Goal: Task Accomplishment & Management: Use online tool/utility

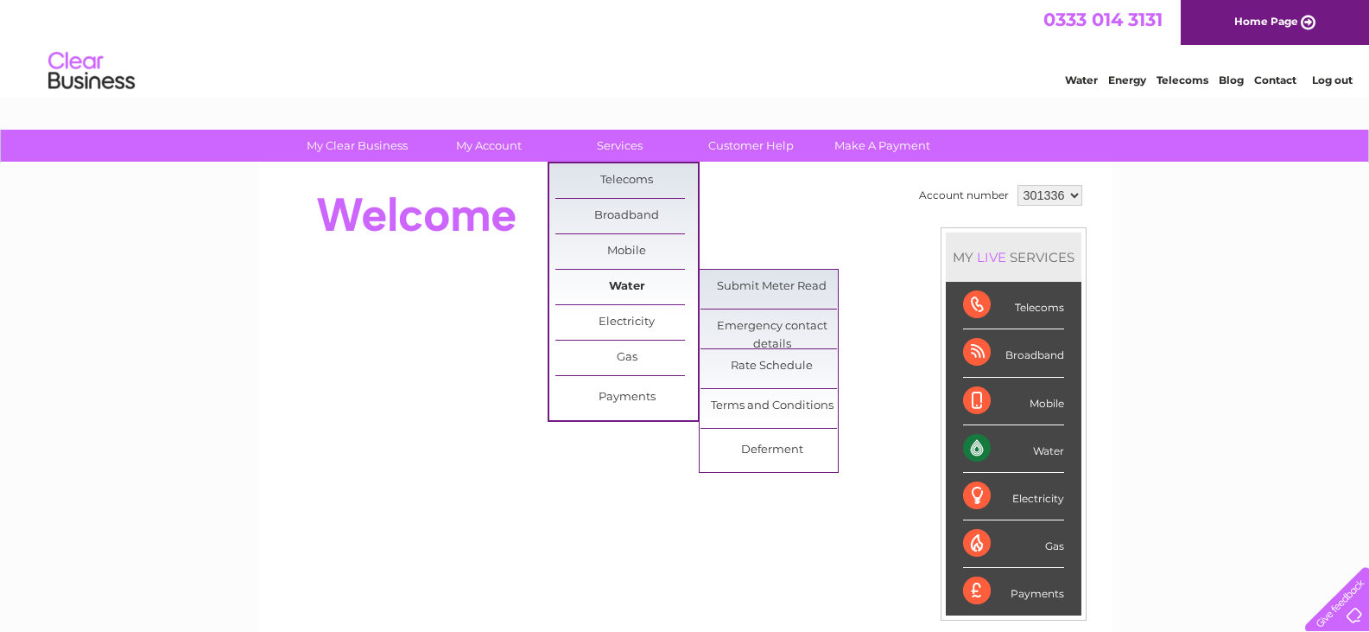
click at [633, 284] on link "Water" at bounding box center [627, 287] width 143 height 35
click at [785, 285] on link "Submit Meter Read" at bounding box center [772, 287] width 143 height 35
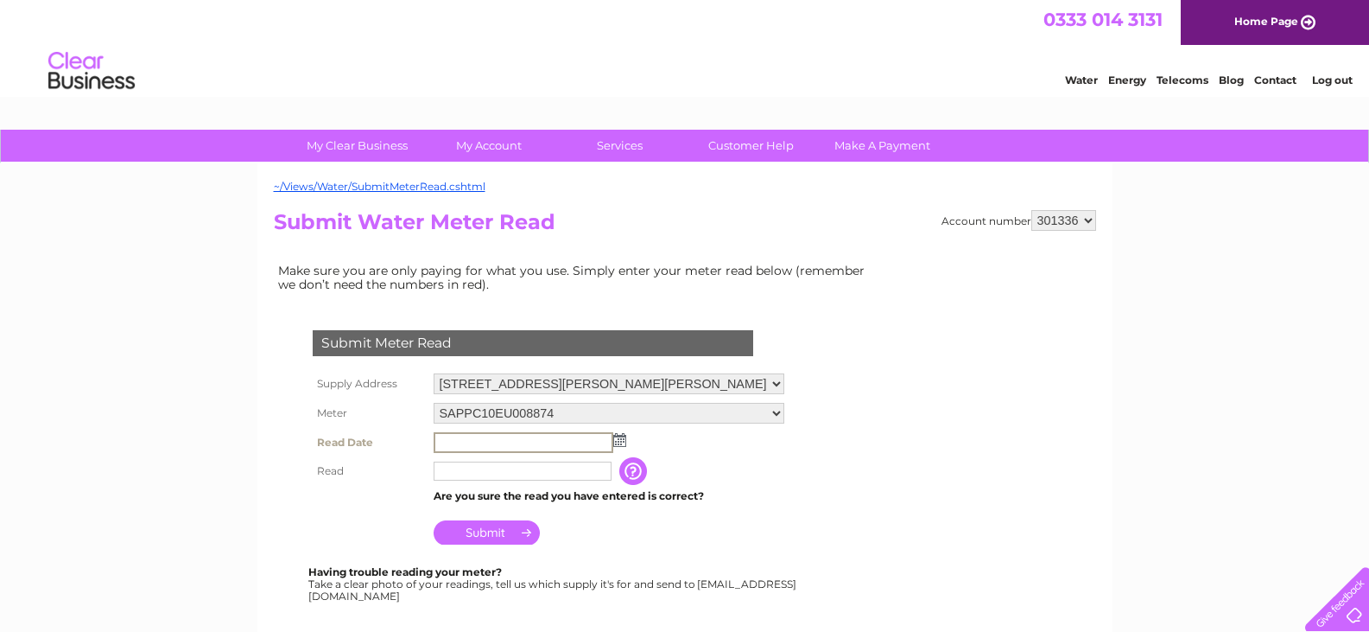
click at [449, 440] on input "text" at bounding box center [524, 442] width 180 height 21
click at [460, 444] on input "text" at bounding box center [524, 442] width 180 height 21
click at [619, 440] on img at bounding box center [618, 439] width 13 height 14
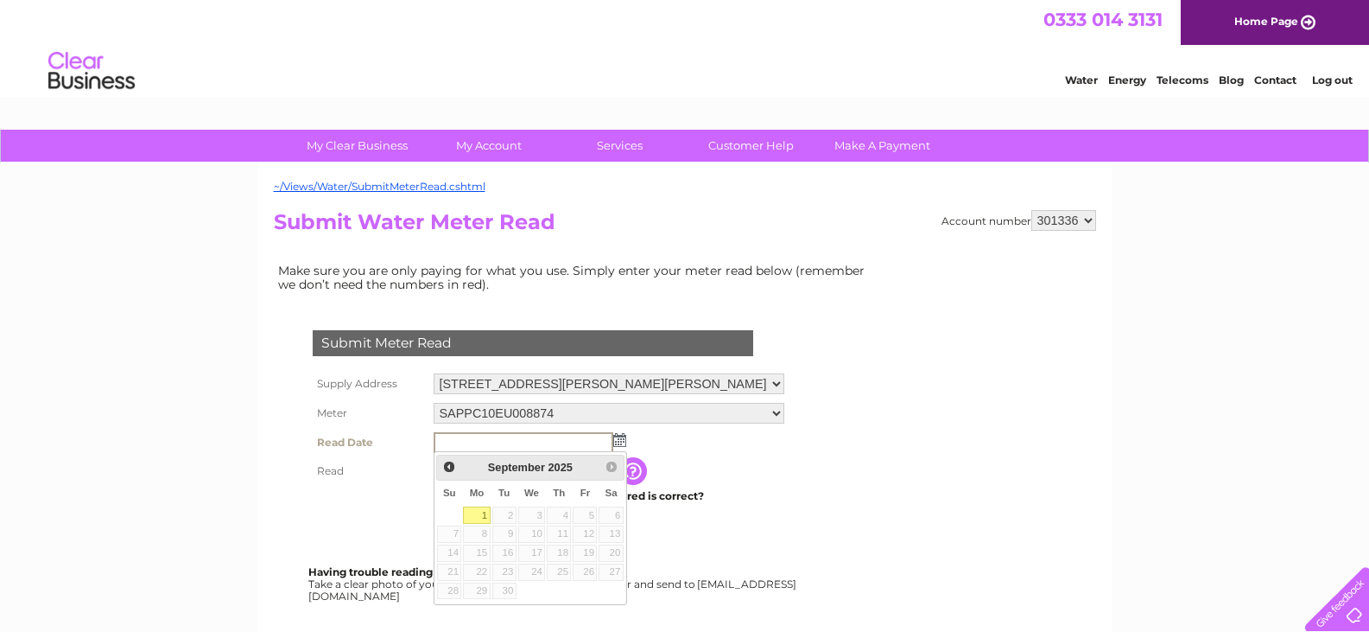
click at [461, 443] on input "text" at bounding box center [524, 442] width 180 height 21
click at [473, 514] on link "1" at bounding box center [476, 514] width 27 height 17
type input "[DATE]"
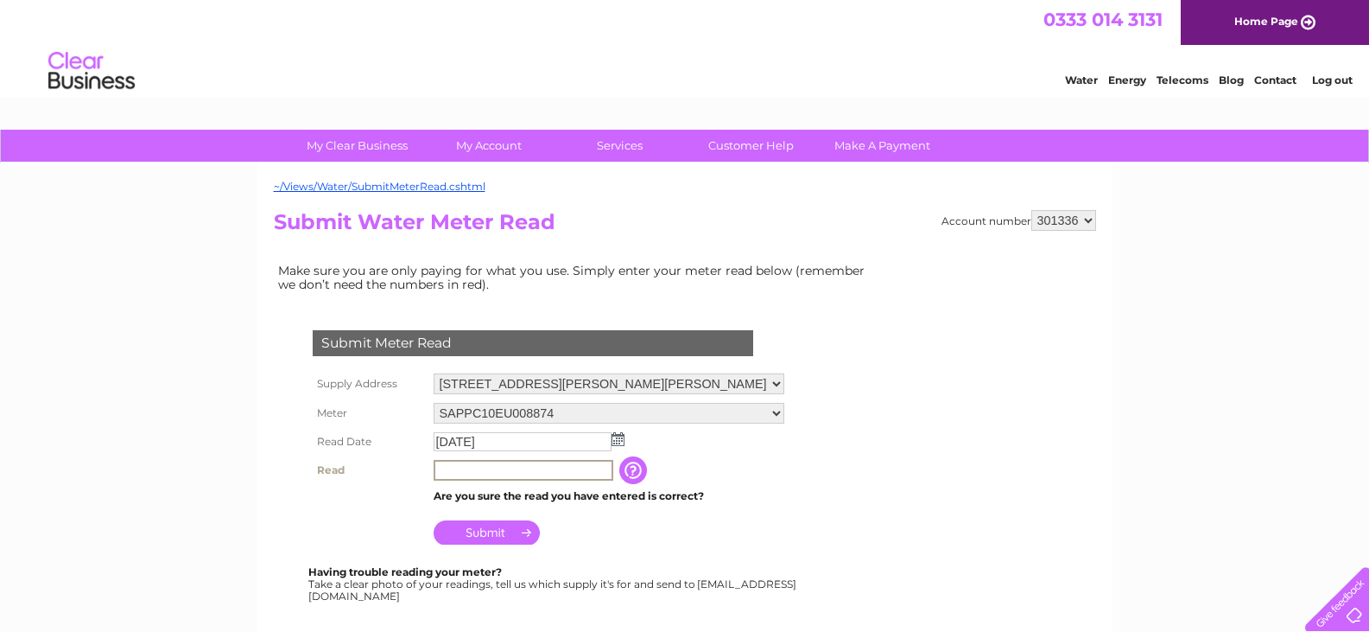
click at [449, 472] on input "text" at bounding box center [524, 470] width 180 height 21
type input "00158"
click at [473, 527] on input "Submit" at bounding box center [487, 530] width 106 height 24
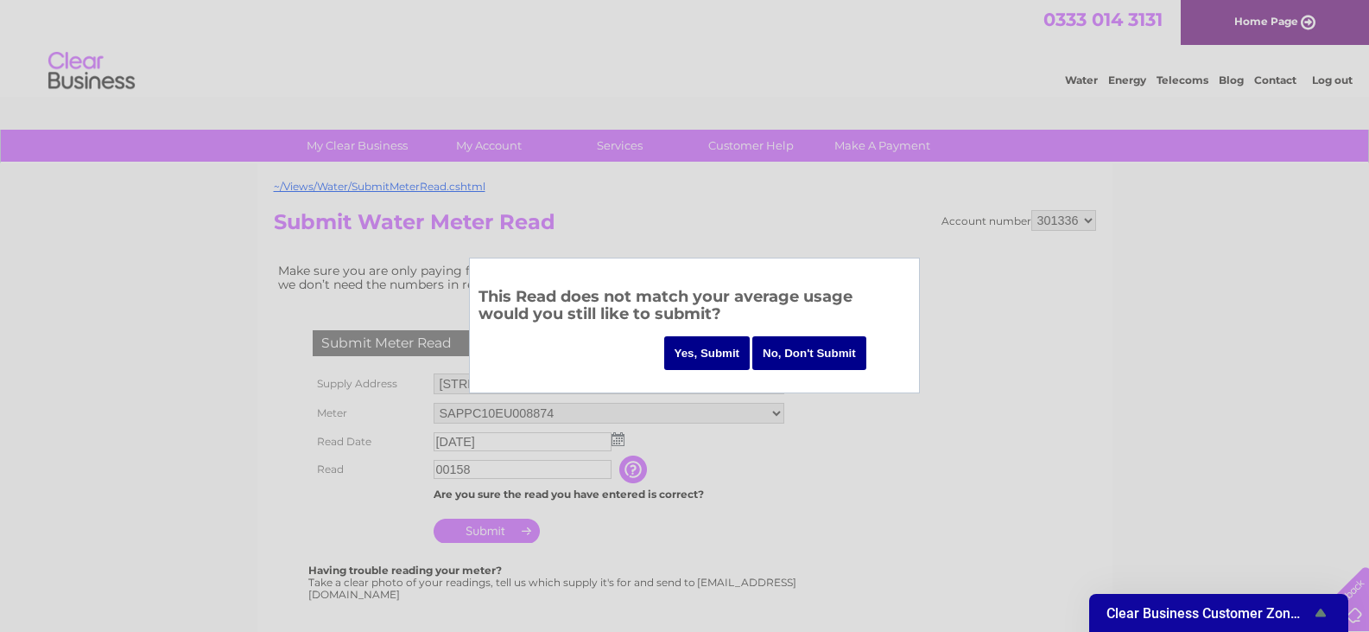
click at [706, 346] on input "Yes, Submit" at bounding box center [707, 353] width 86 height 34
